Goal: Find specific page/section: Find specific page/section

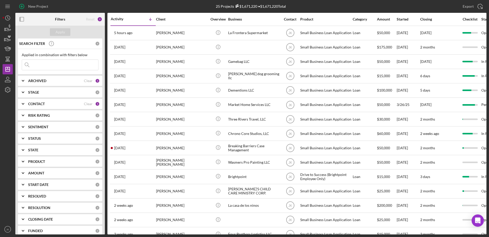
click at [59, 66] on input at bounding box center [60, 65] width 76 height 10
type input "j"
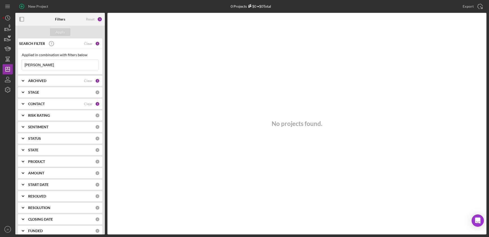
type input "[PERSON_NAME]"
click at [46, 82] on b "ARCHIVED" at bounding box center [37, 81] width 18 height 4
click at [35, 112] on label "Archived" at bounding box center [64, 109] width 69 height 5
click at [27, 112] on input "Archived" at bounding box center [24, 109] width 5 height 5
checkbox input "true"
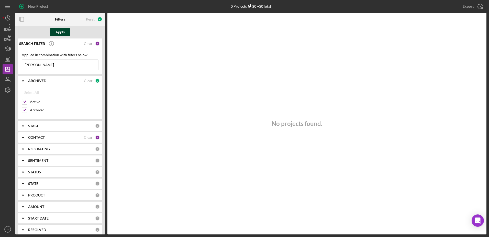
click at [62, 35] on div "Apply" at bounding box center [60, 32] width 9 height 8
click at [42, 136] on b "CONTACT" at bounding box center [36, 137] width 17 height 4
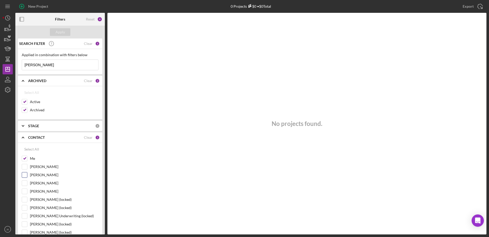
click at [41, 175] on label "[PERSON_NAME]" at bounding box center [64, 174] width 69 height 5
click at [27, 175] on input "[PERSON_NAME]" at bounding box center [24, 174] width 5 height 5
checkbox input "true"
click at [62, 33] on div "Apply" at bounding box center [60, 32] width 9 height 8
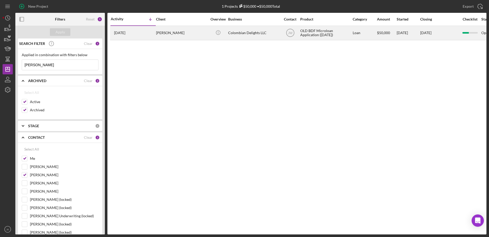
click at [175, 32] on div "[PERSON_NAME]" at bounding box center [181, 33] width 51 height 14
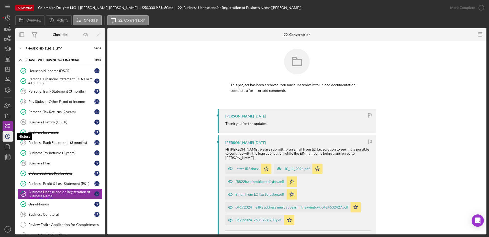
click at [7, 134] on circle "button" at bounding box center [7, 136] width 5 height 5
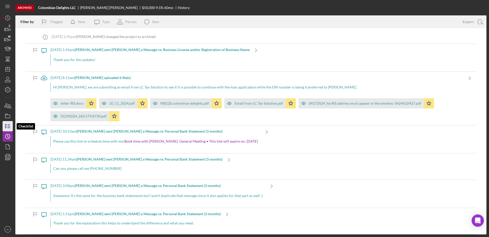
click at [9, 125] on icon "button" at bounding box center [7, 126] width 13 height 13
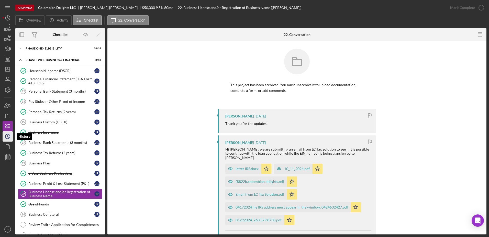
click at [10, 135] on icon "Icon/History" at bounding box center [7, 136] width 13 height 13
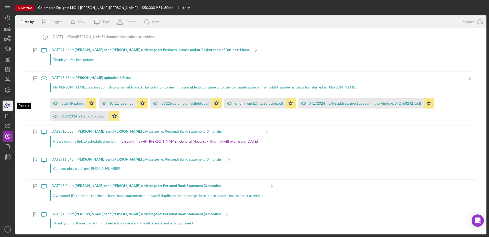
click at [7, 107] on icon "button" at bounding box center [7, 105] width 13 height 13
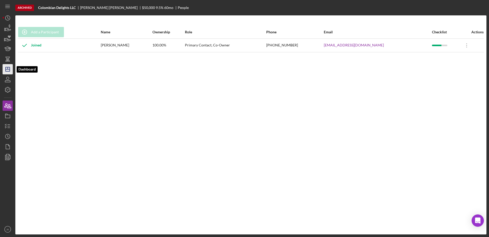
click at [7, 67] on icon "Icon/Dashboard" at bounding box center [7, 69] width 13 height 13
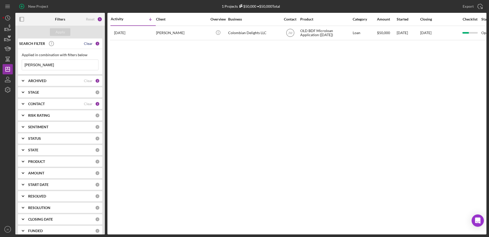
click at [88, 43] on div "Clear" at bounding box center [88, 43] width 9 height 4
click at [54, 83] on div "ARCHIVED" at bounding box center [56, 81] width 56 height 4
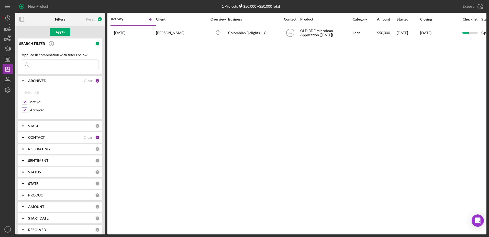
click at [38, 110] on label "Archived" at bounding box center [64, 109] width 69 height 5
click at [27, 110] on input "Archived" at bounding box center [24, 109] width 5 height 5
checkbox input "false"
click at [47, 136] on div "CONTACT" at bounding box center [56, 137] width 56 height 4
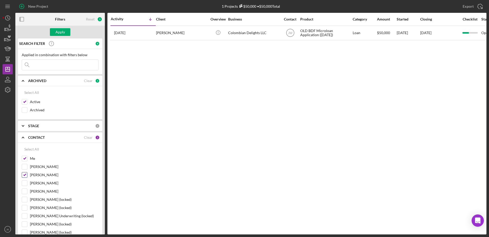
click at [41, 174] on label "[PERSON_NAME]" at bounding box center [64, 174] width 69 height 5
click at [27, 174] on input "[PERSON_NAME]" at bounding box center [24, 174] width 5 height 5
checkbox input "false"
click at [62, 32] on div "Apply" at bounding box center [60, 32] width 9 height 8
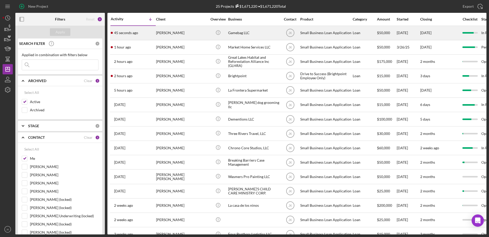
click at [174, 33] on div "[PERSON_NAME]" at bounding box center [181, 33] width 51 height 14
